Goal: Transaction & Acquisition: Purchase product/service

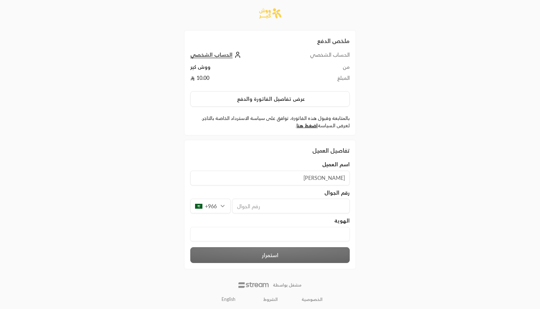
type input "[PERSON_NAME]"
type input "596995502"
click at [337, 227] on input "text" at bounding box center [269, 234] width 159 height 14
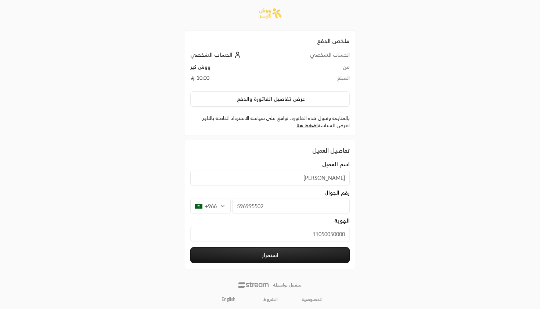
type input "11050050000"
click at [321, 255] on button "استمرار" at bounding box center [269, 255] width 159 height 16
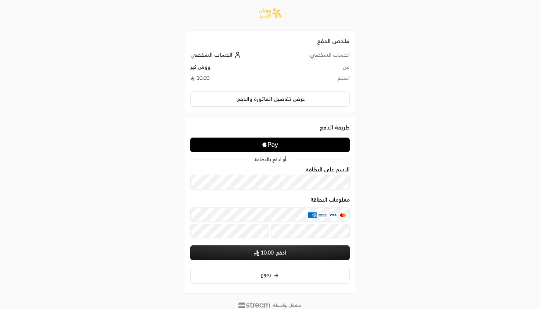
click at [235, 143] on icon "Apple Logo" at bounding box center [270, 144] width 80 height 13
